Goal: Transaction & Acquisition: Book appointment/travel/reservation

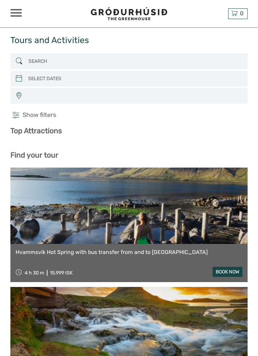
select select
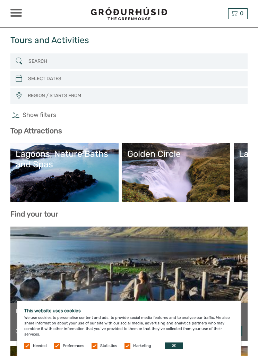
click at [178, 338] on div "This website uses cookies We use cookies to personalise content and ads, to pro…" at bounding box center [128, 328] width 223 height 55
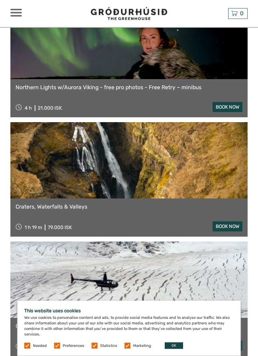
scroll to position [2013, 0]
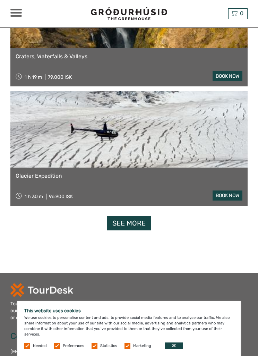
click at [135, 221] on link "See more" at bounding box center [129, 223] width 44 height 14
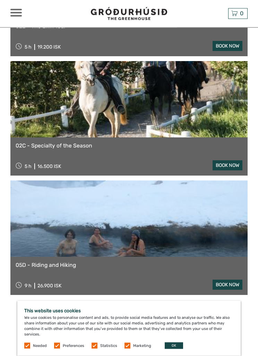
scroll to position [2925, 0]
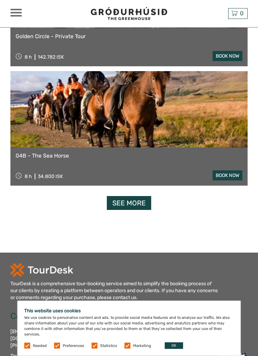
click at [139, 209] on link "See more" at bounding box center [129, 203] width 44 height 14
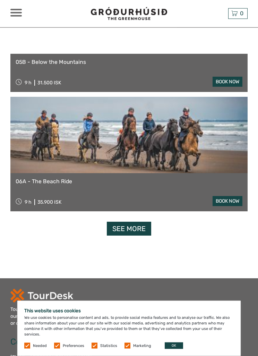
scroll to position [6350, 0]
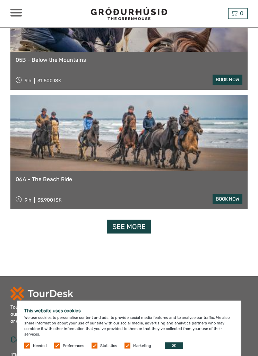
click at [138, 229] on link "See more" at bounding box center [129, 227] width 44 height 14
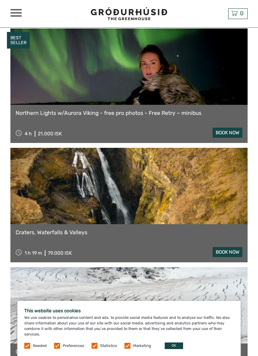
scroll to position [1884, 0]
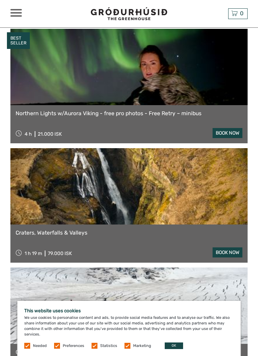
click at [195, 213] on link at bounding box center [128, 186] width 237 height 76
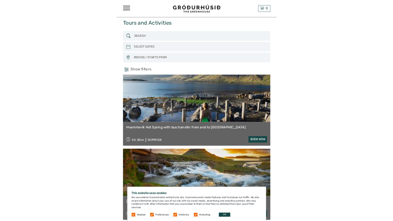
scroll to position [0, 0]
